Goal: Information Seeking & Learning: Find specific fact

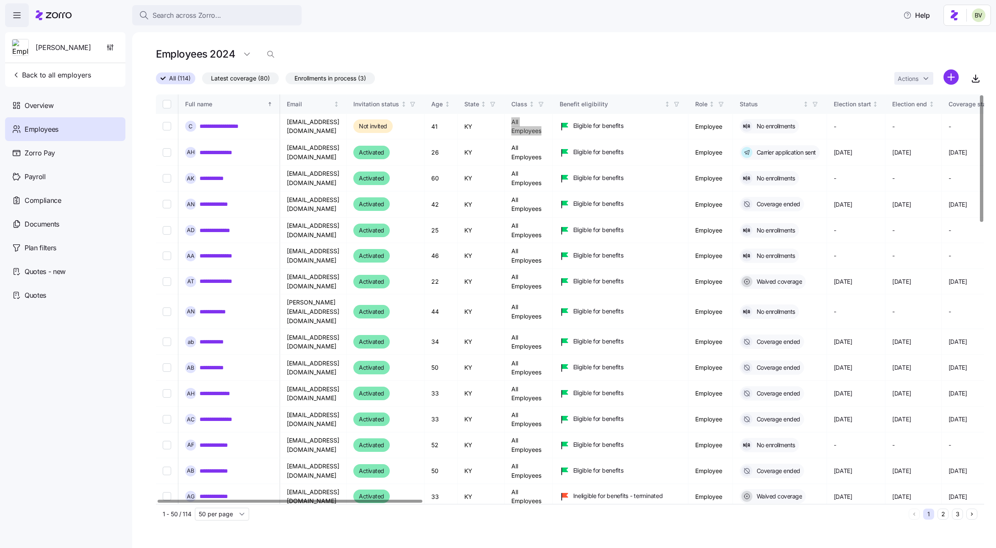
scroll to position [0, 3]
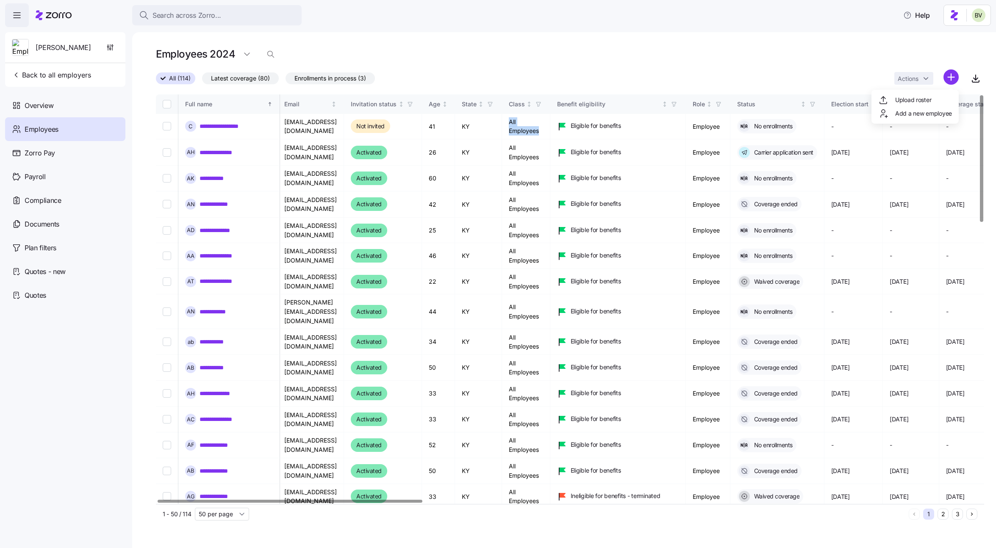
click at [946, 82] on html "**********" at bounding box center [498, 271] width 996 height 543
click at [914, 112] on span "Add a new employee" at bounding box center [923, 113] width 57 height 8
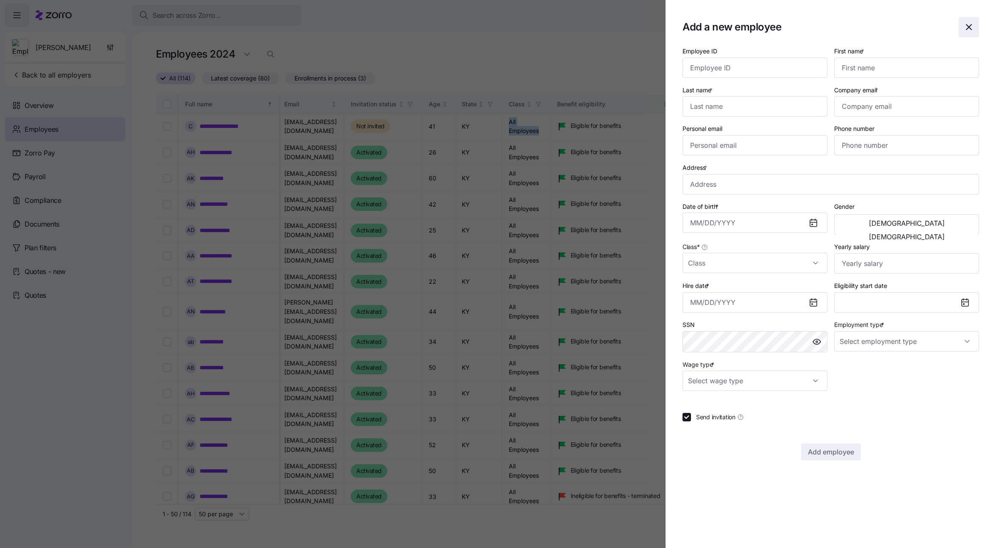
click at [973, 28] on icon "button" at bounding box center [969, 27] width 10 height 10
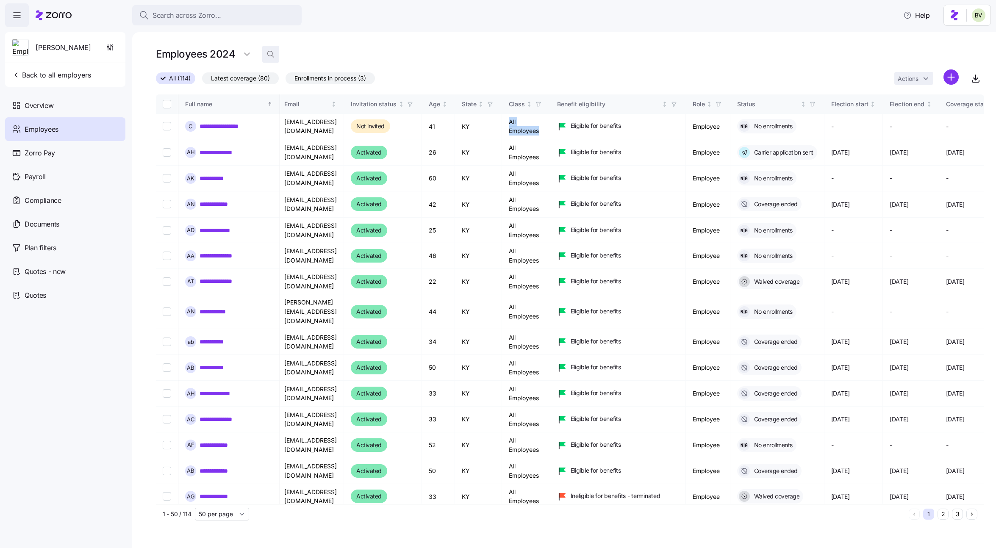
click at [268, 53] on icon "button" at bounding box center [270, 54] width 8 height 8
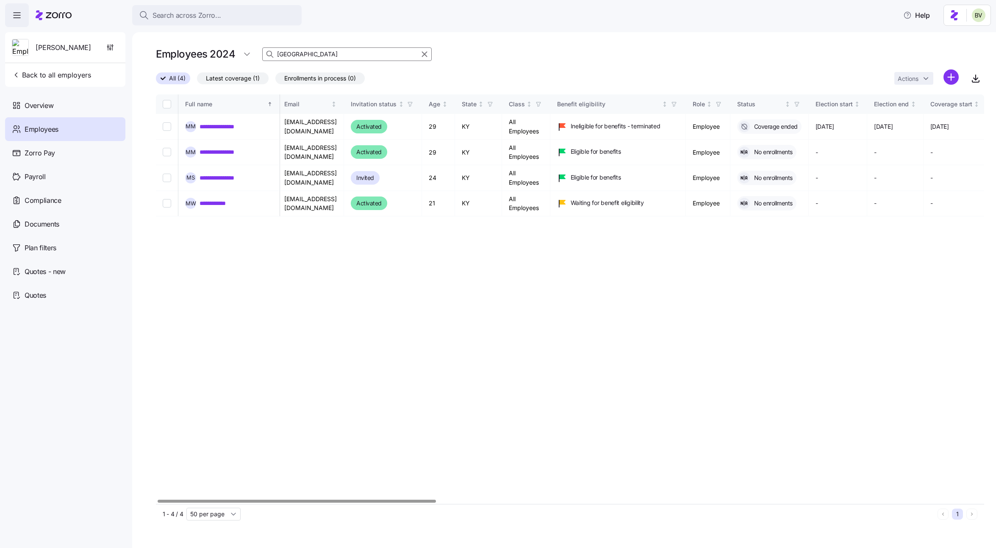
type input "[GEOGRAPHIC_DATA]"
drag, startPoint x: 347, startPoint y: 153, endPoint x: 284, endPoint y: 153, distance: 63.5
click at [284, 153] on td "[EMAIL_ADDRESS][DOMAIN_NAME]" at bounding box center [310, 152] width 67 height 25
copy td "[EMAIL_ADDRESS][DOMAIN_NAME]"
